Goal: Task Accomplishment & Management: Complete application form

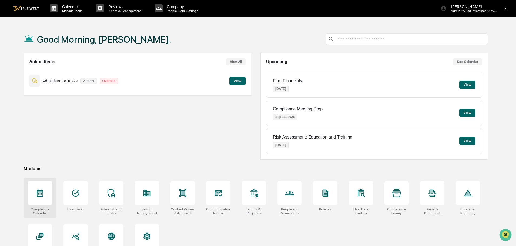
click at [40, 195] on icon at bounding box center [40, 193] width 9 height 9
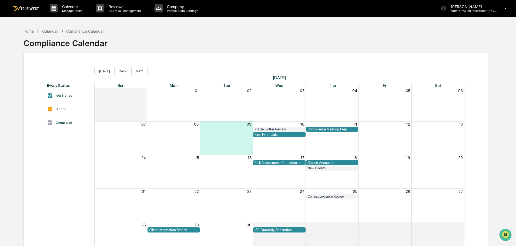
click at [328, 162] on div "Closed Accounts" at bounding box center [333, 163] width 50 height 4
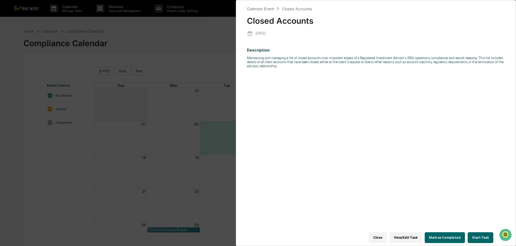
click at [481, 233] on button "Start Task" at bounding box center [481, 237] width 26 height 11
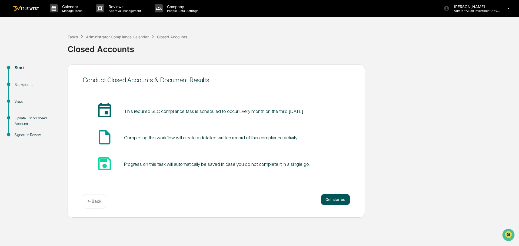
click at [333, 201] on button "Get started" at bounding box center [335, 199] width 29 height 11
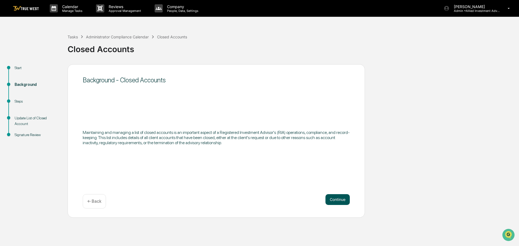
click at [333, 200] on button "Continue" at bounding box center [337, 199] width 24 height 11
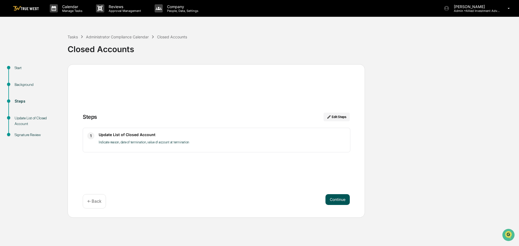
click at [334, 196] on button "Continue" at bounding box center [337, 199] width 24 height 11
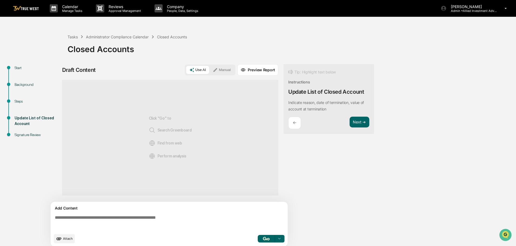
click at [221, 69] on button "Manual" at bounding box center [222, 70] width 24 height 8
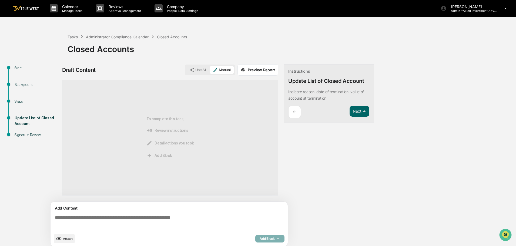
click at [54, 218] on textarea at bounding box center [170, 222] width 235 height 19
paste textarea "**********"
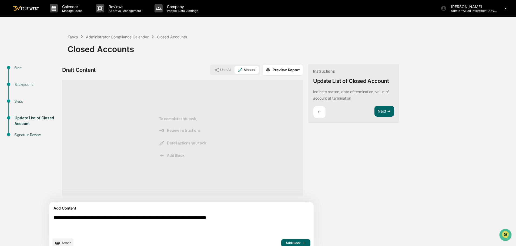
type textarea "**********"
click at [286, 242] on span "Add Block" at bounding box center [296, 243] width 21 height 4
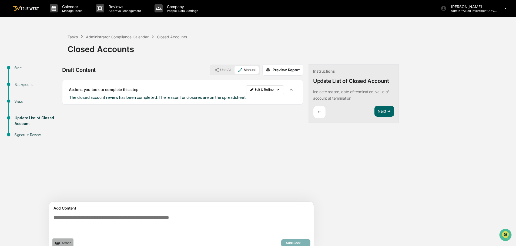
click at [64, 242] on span "Attach" at bounding box center [67, 243] width 10 height 4
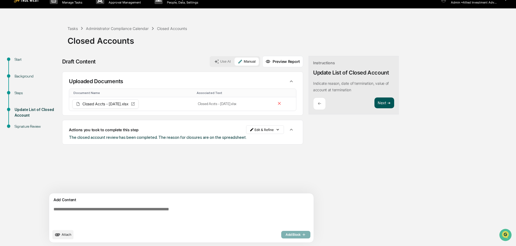
click at [375, 102] on button "Next ➔" at bounding box center [385, 103] width 20 height 11
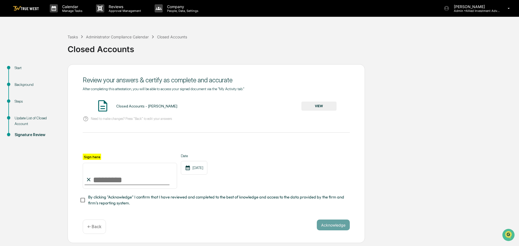
click at [318, 102] on button "VIEW" at bounding box center [318, 106] width 35 height 9
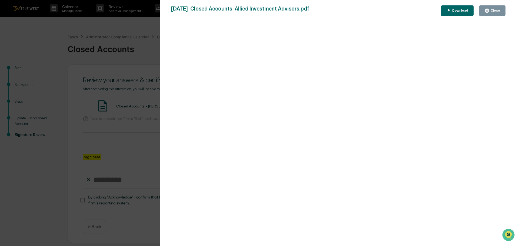
click at [130, 24] on div "Version History 09/09/2025, 04:40 PM Tammy Steffen 2025-09-09_Closed Accounts_A…" at bounding box center [259, 123] width 519 height 246
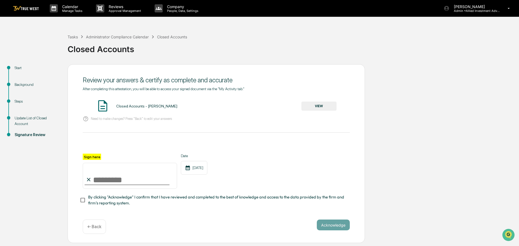
click at [112, 178] on input "Sign here" at bounding box center [130, 176] width 94 height 26
type input "**********"
click at [332, 225] on button "Acknowledge" at bounding box center [333, 225] width 33 height 11
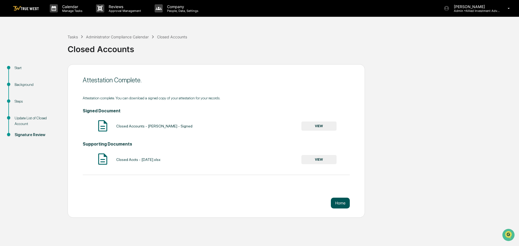
click at [342, 201] on button "Home" at bounding box center [340, 203] width 19 height 11
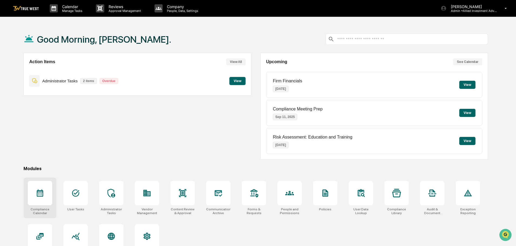
click at [40, 199] on div at bounding box center [40, 193] width 24 height 24
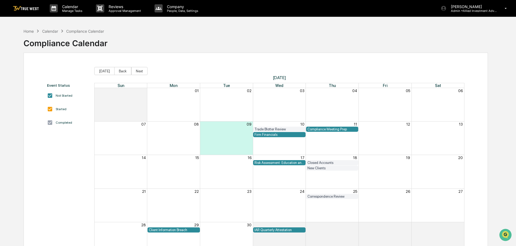
click at [167, 229] on div "Client Information Breach" at bounding box center [174, 230] width 50 height 4
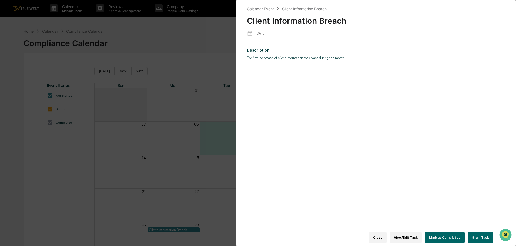
click at [480, 235] on button "Start Task" at bounding box center [481, 237] width 26 height 11
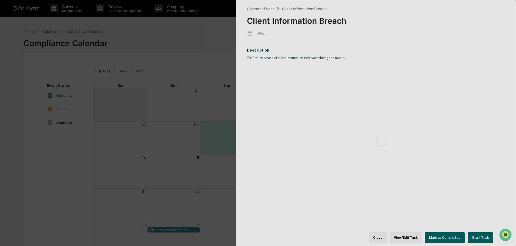
click at [480, 235] on div at bounding box center [381, 141] width 291 height 282
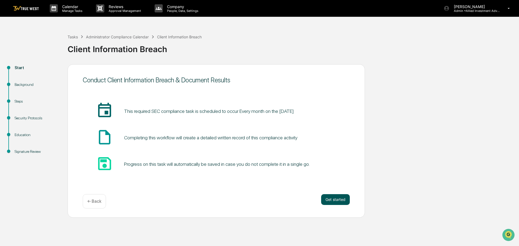
click at [337, 199] on button "Get started" at bounding box center [335, 199] width 29 height 11
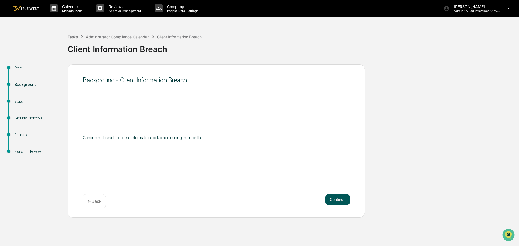
click at [340, 198] on button "Continue" at bounding box center [337, 199] width 24 height 11
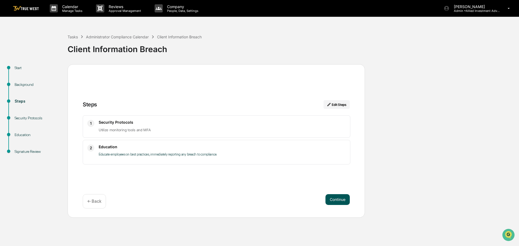
click at [338, 199] on button "Continue" at bounding box center [337, 199] width 24 height 11
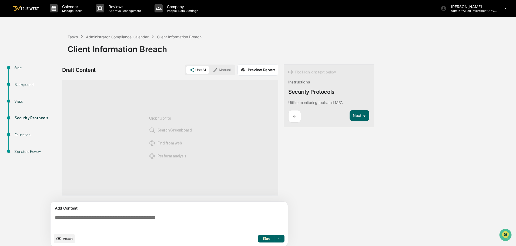
click at [222, 70] on button "Manual" at bounding box center [222, 70] width 24 height 8
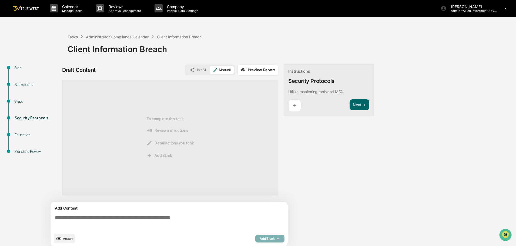
click at [54, 219] on textarea at bounding box center [170, 222] width 235 height 19
paste textarea "**********"
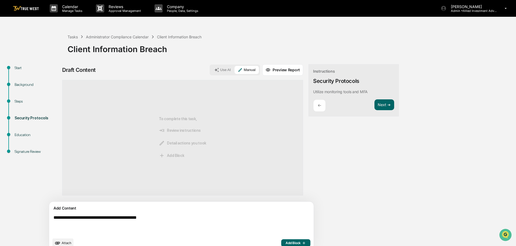
type textarea "**********"
click at [286, 241] on span "Add Block" at bounding box center [296, 243] width 21 height 4
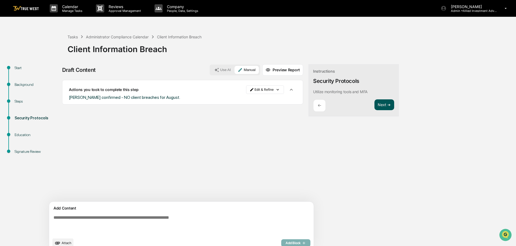
click at [375, 102] on button "Next ➔" at bounding box center [385, 104] width 20 height 11
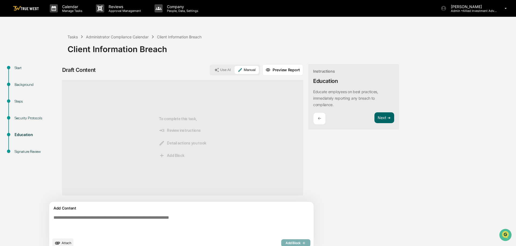
click at [54, 219] on textarea at bounding box center [168, 225] width 235 height 24
paste textarea "**********"
type textarea "**********"
click at [286, 243] on span "Add Block" at bounding box center [296, 243] width 21 height 4
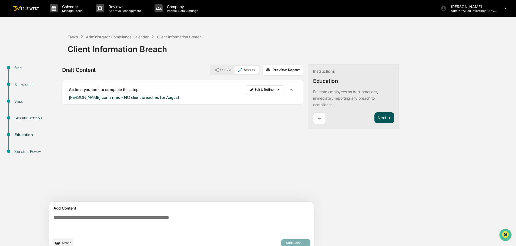
click at [375, 118] on button "Next ➔" at bounding box center [385, 117] width 20 height 11
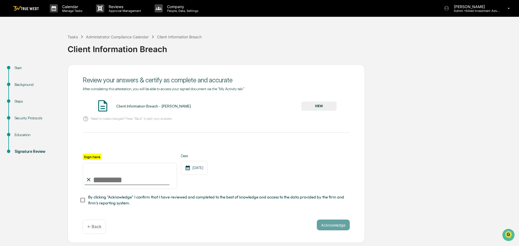
click at [322, 105] on button "VIEW" at bounding box center [318, 106] width 35 height 9
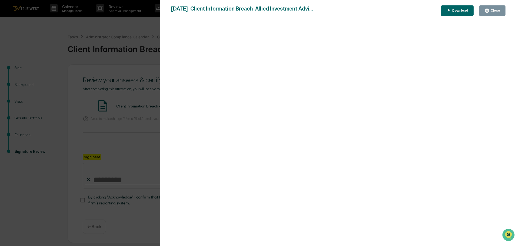
click at [148, 31] on div "Version History [DATE] 04:41 PM [PERSON_NAME] [DATE]_Client Information Breach_…" at bounding box center [259, 123] width 519 height 246
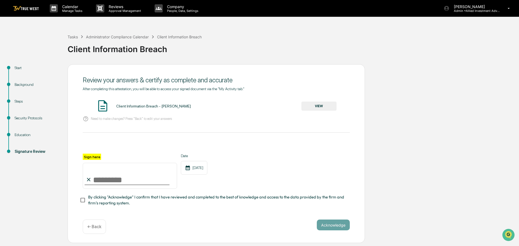
click at [109, 181] on input "Sign here" at bounding box center [130, 176] width 94 height 26
type input "**********"
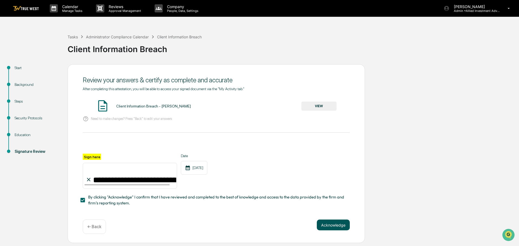
click at [329, 225] on button "Acknowledge" at bounding box center [333, 225] width 33 height 11
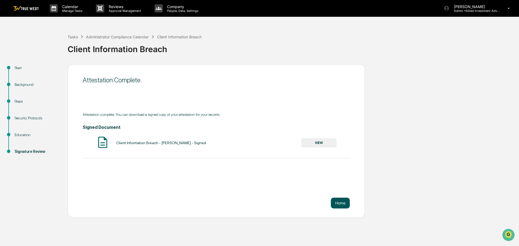
click at [339, 205] on button "Home" at bounding box center [340, 203] width 19 height 11
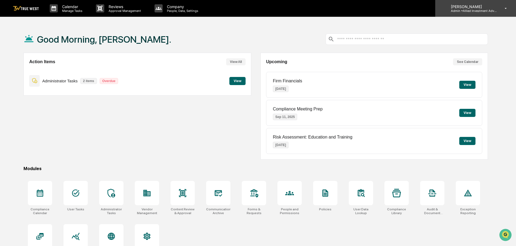
click at [475, 10] on p "Admin • Allied Investment Advisors" at bounding box center [472, 11] width 50 height 4
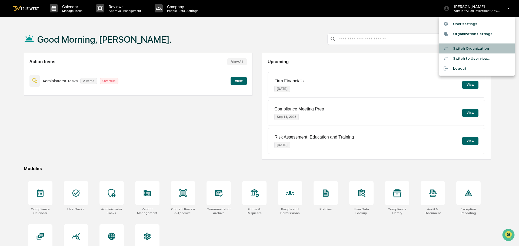
click at [461, 48] on li "Switch Organization" at bounding box center [477, 49] width 76 height 10
